Goal: Transaction & Acquisition: Download file/media

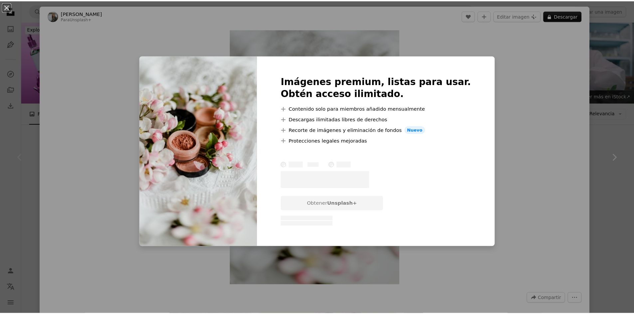
scroll to position [100, 0]
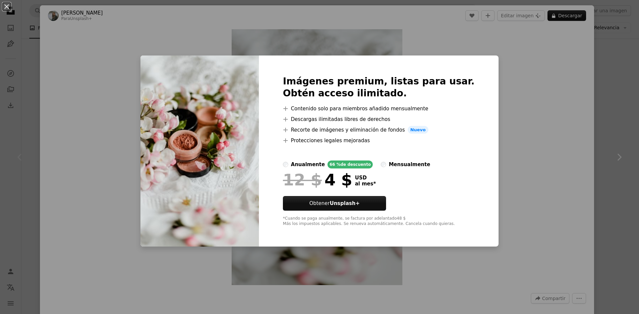
click at [506, 84] on div "An X shape Imágenes premium, listas para usar. Obtén acceso ilimitado. A plus s…" at bounding box center [319, 157] width 639 height 314
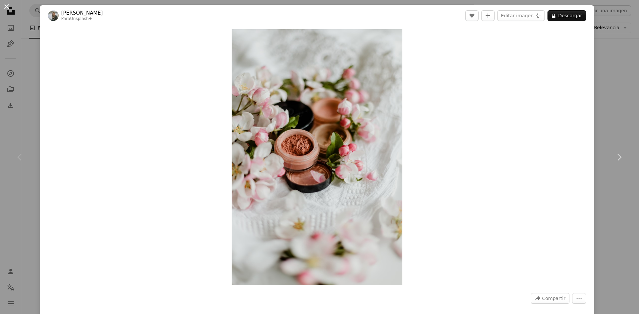
click at [9, 8] on button "An X shape" at bounding box center [7, 7] width 8 height 8
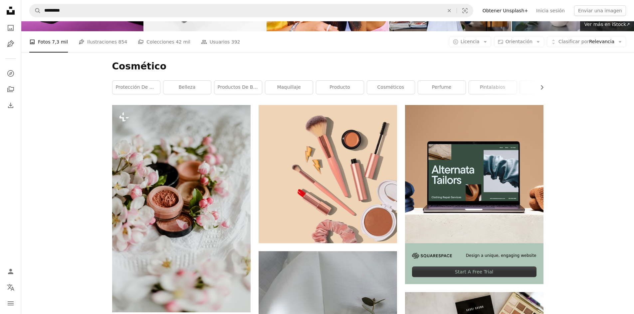
scroll to position [33, 0]
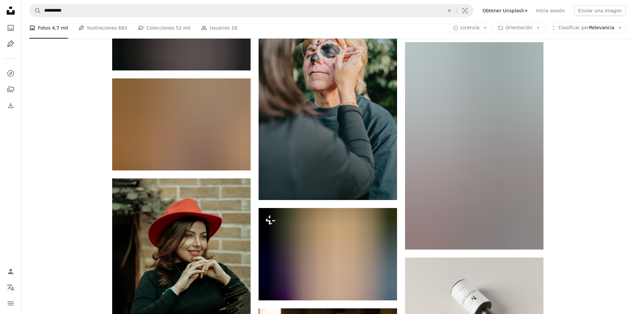
scroll to position [15037, 0]
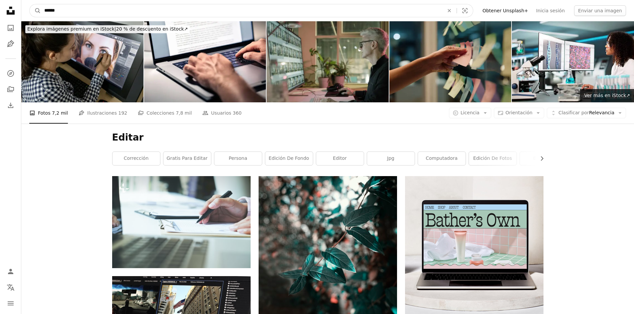
click at [69, 12] on input "******" at bounding box center [241, 10] width 401 height 13
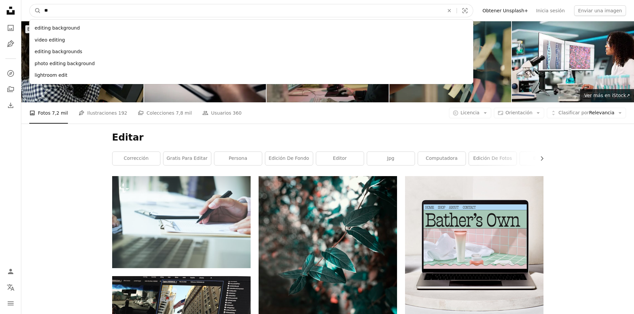
type input "*"
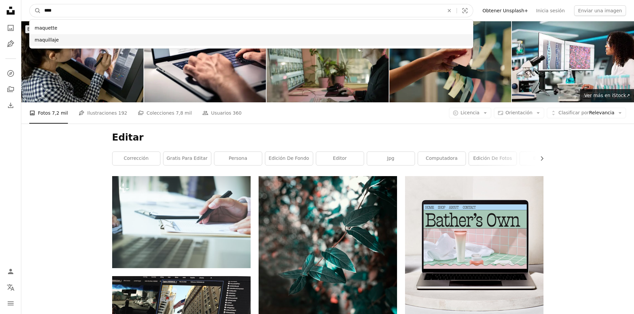
type input "****"
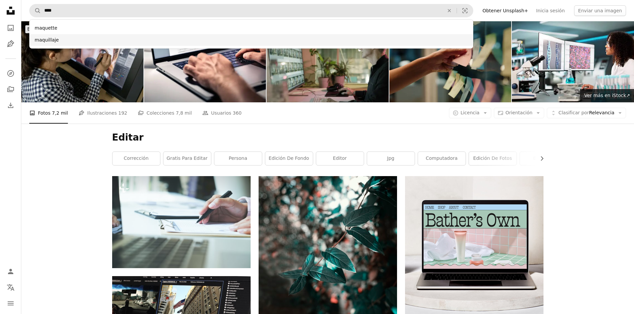
click at [60, 45] on div "maquillaje" at bounding box center [251, 40] width 444 height 12
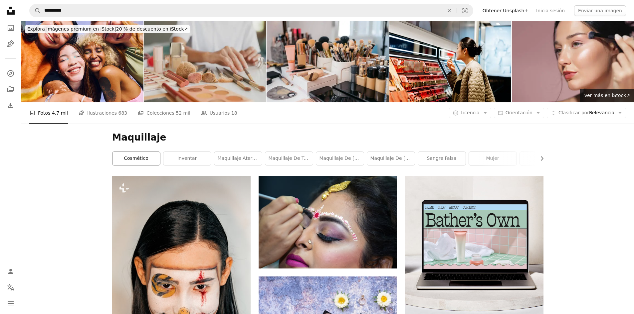
click at [136, 159] on link "cosmético" at bounding box center [136, 158] width 48 height 13
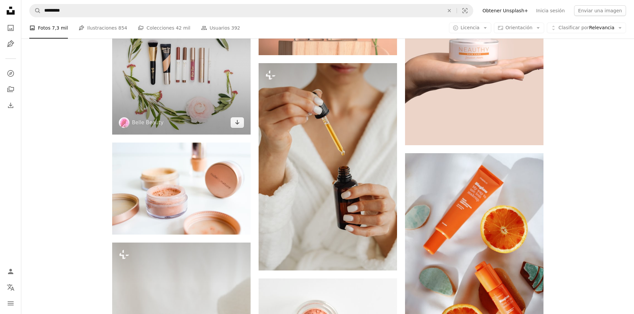
scroll to position [1663, 0]
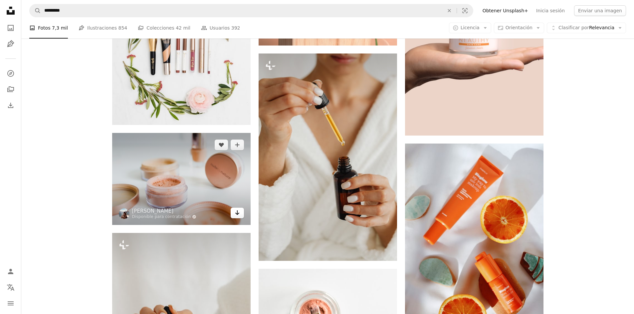
click at [240, 214] on icon "Arrow pointing down" at bounding box center [237, 213] width 5 height 8
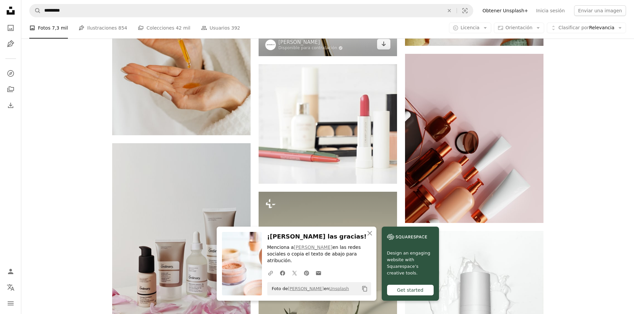
scroll to position [1996, 0]
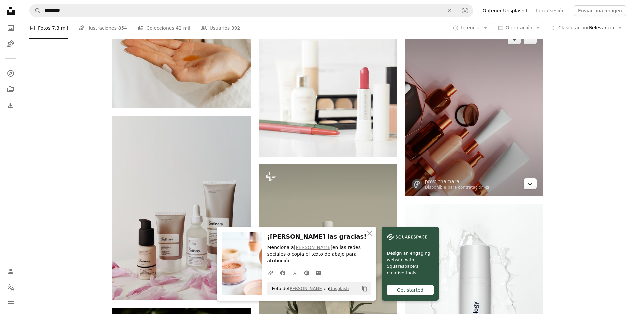
click at [528, 188] on link "Arrow pointing down" at bounding box center [529, 184] width 13 height 11
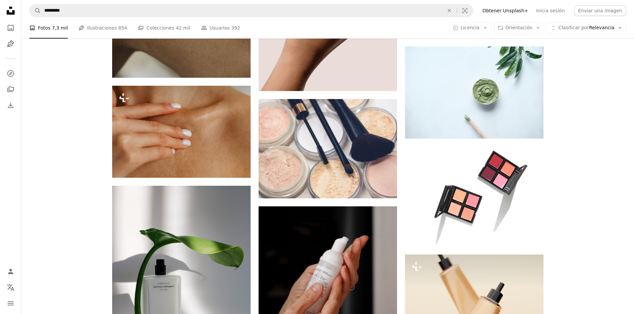
scroll to position [9016, 0]
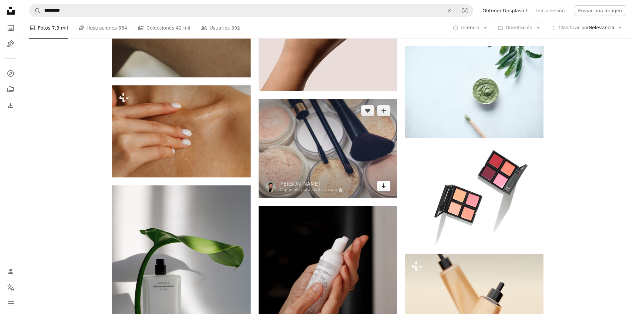
click at [378, 188] on link "Arrow pointing down" at bounding box center [383, 186] width 13 height 11
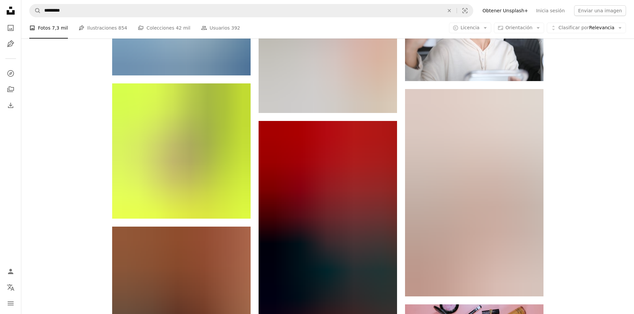
scroll to position [49737, 0]
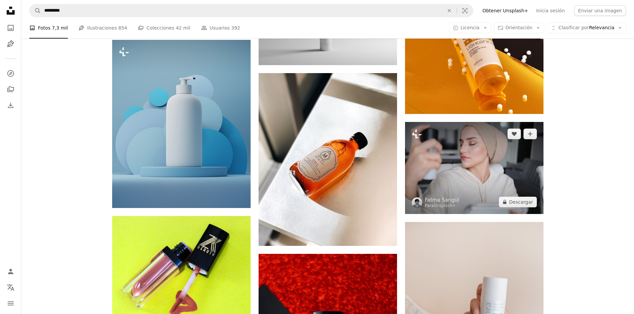
click at [475, 172] on img at bounding box center [474, 168] width 138 height 92
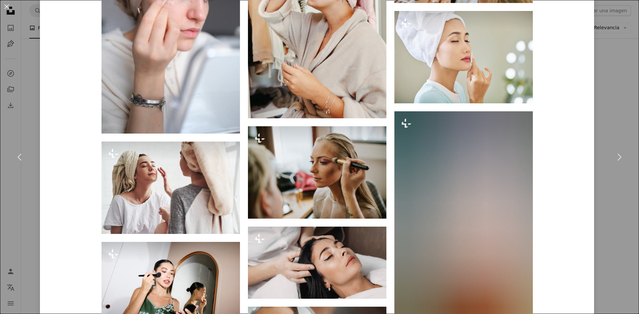
scroll to position [2096, 0]
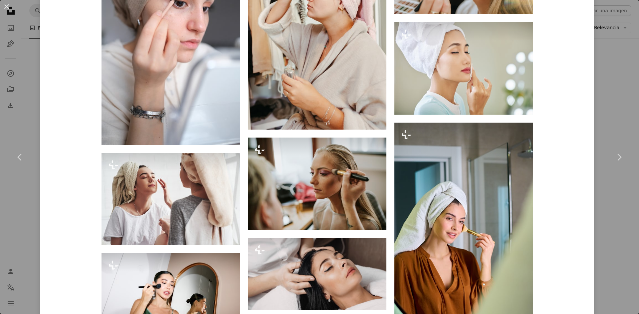
click at [616, 45] on div "An X shape Chevron left Chevron right [PERSON_NAME] Para Unsplash+ A heart A pl…" at bounding box center [319, 157] width 639 height 314
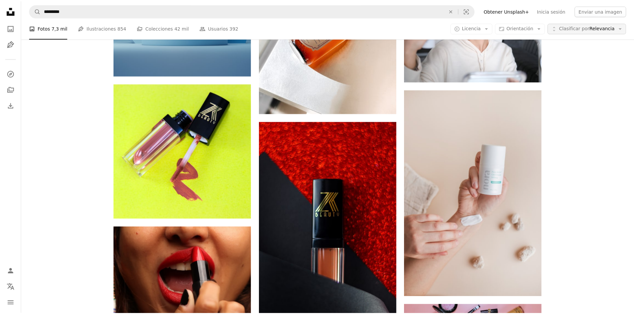
scroll to position [49737, 0]
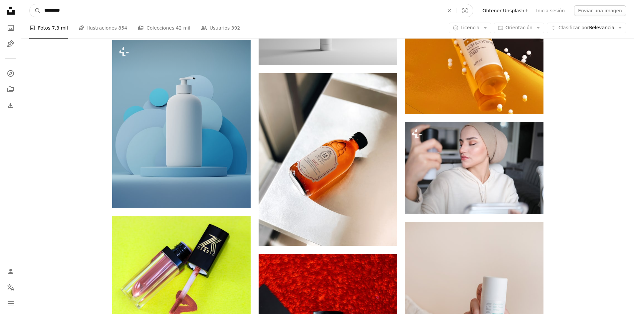
click at [143, 14] on input "*********" at bounding box center [241, 10] width 401 height 13
type input "*"
type input "**********"
click button "A magnifying glass" at bounding box center [35, 10] width 11 height 13
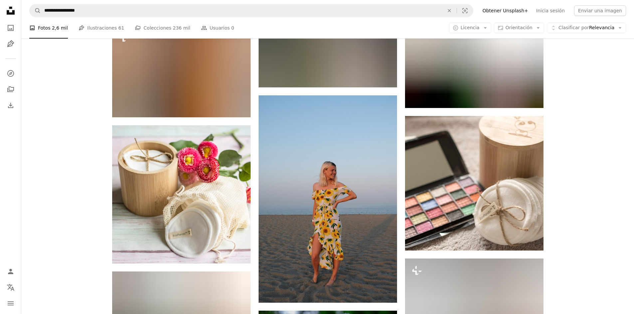
scroll to position [6741, 0]
